Goal: Check status: Check status

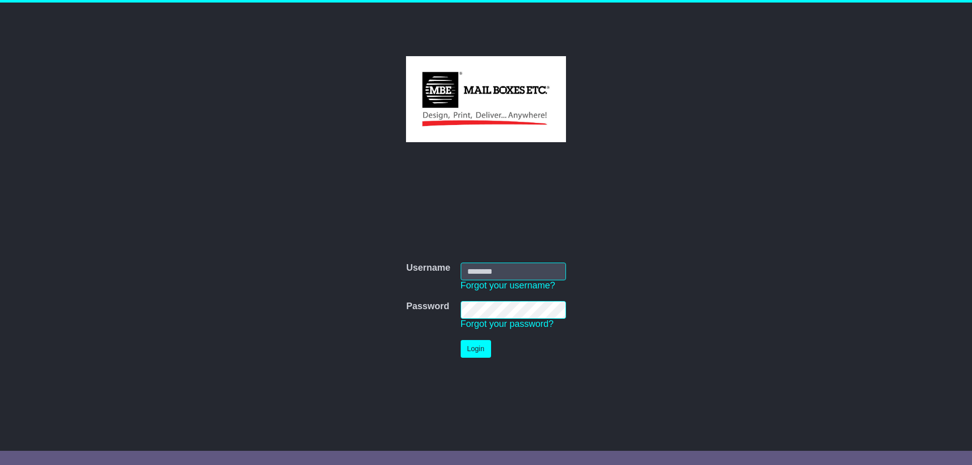
type input "**********"
click at [464, 344] on button "Login" at bounding box center [476, 349] width 30 height 18
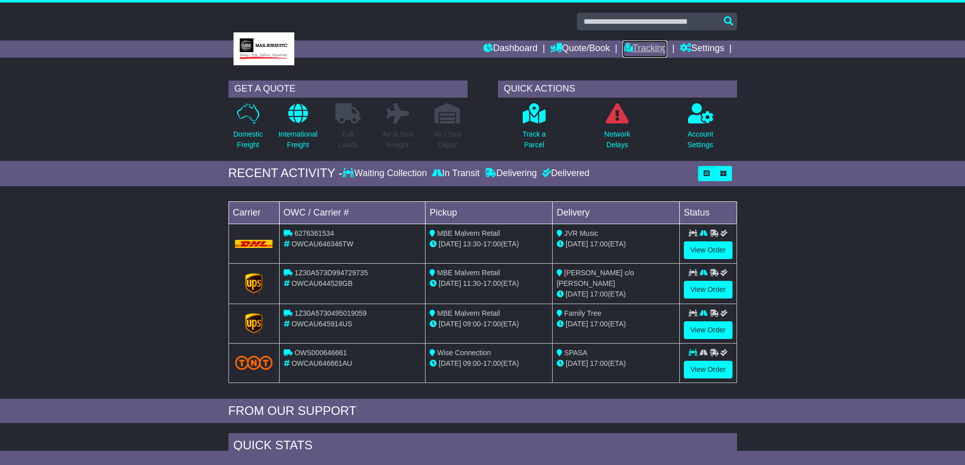
click at [638, 51] on link "Tracking" at bounding box center [644, 49] width 45 height 17
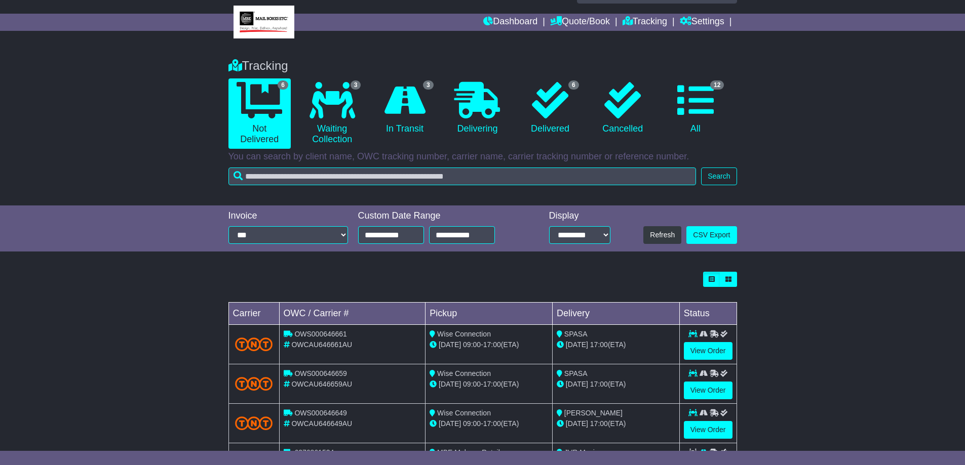
scroll to position [51, 0]
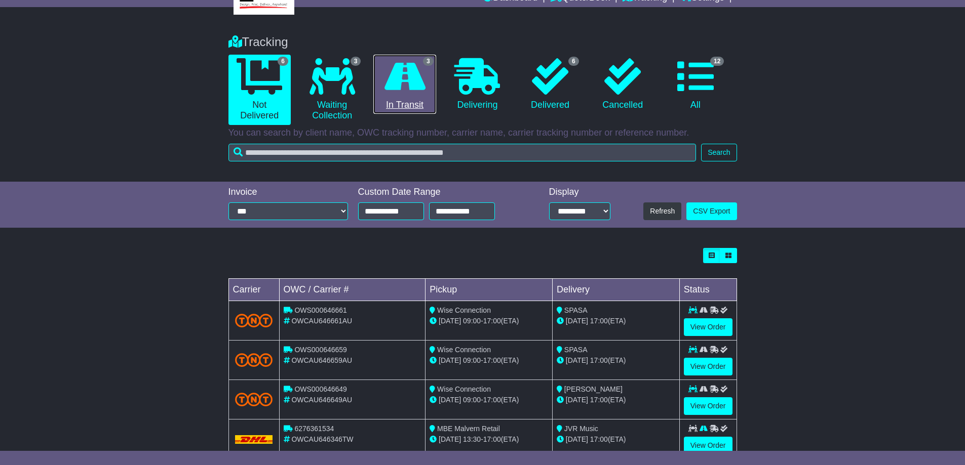
click at [401, 92] on icon at bounding box center [404, 76] width 41 height 36
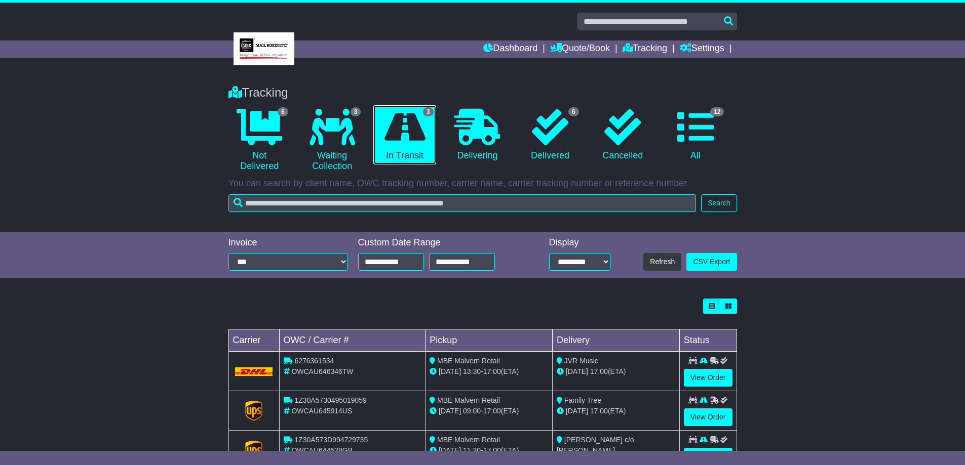
scroll to position [41, 0]
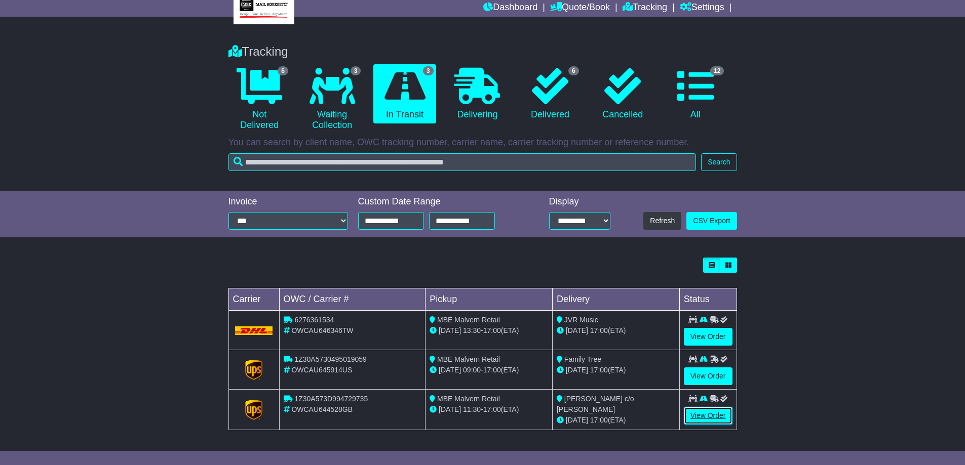
click at [709, 417] on link "View Order" at bounding box center [708, 416] width 49 height 18
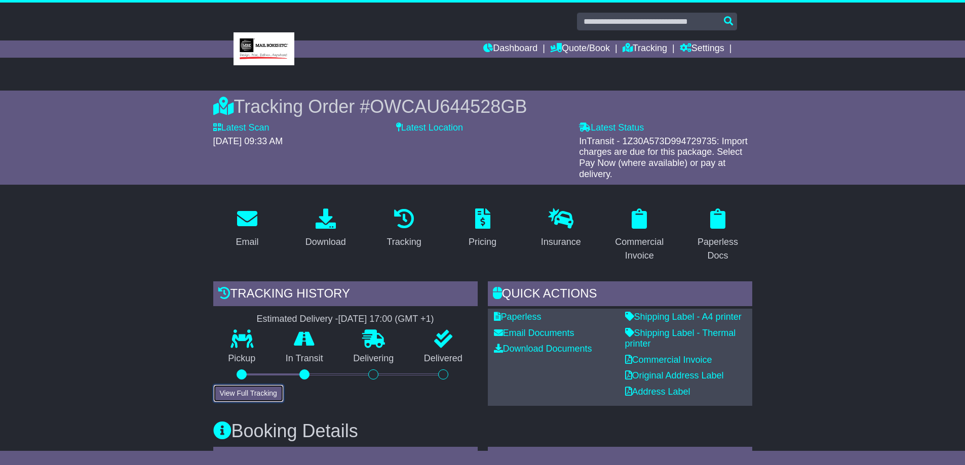
click at [251, 392] on button "View Full Tracking" at bounding box center [248, 394] width 70 height 18
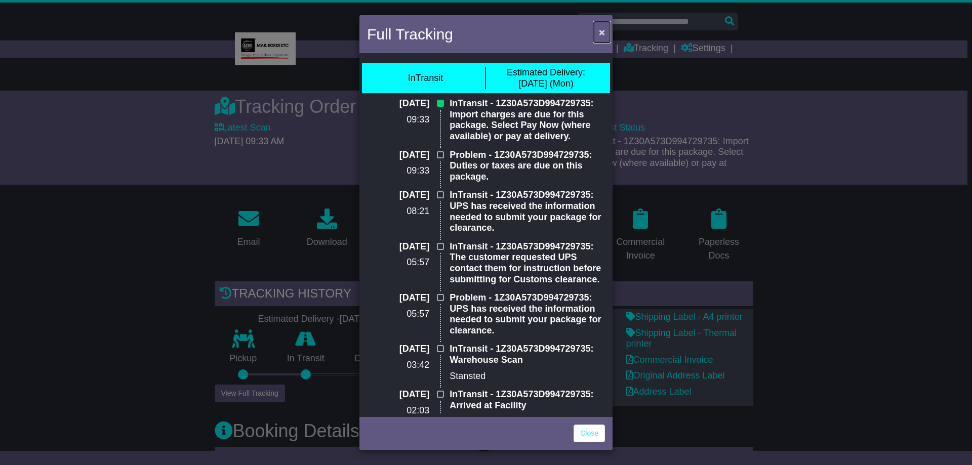
click at [602, 31] on span "×" at bounding box center [602, 32] width 6 height 12
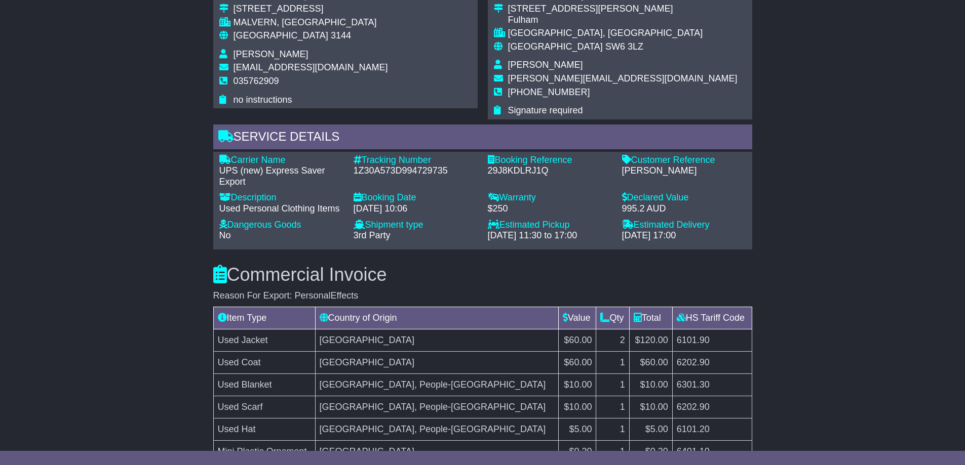
scroll to position [506, 0]
